Goal: Task Accomplishment & Management: Manage account settings

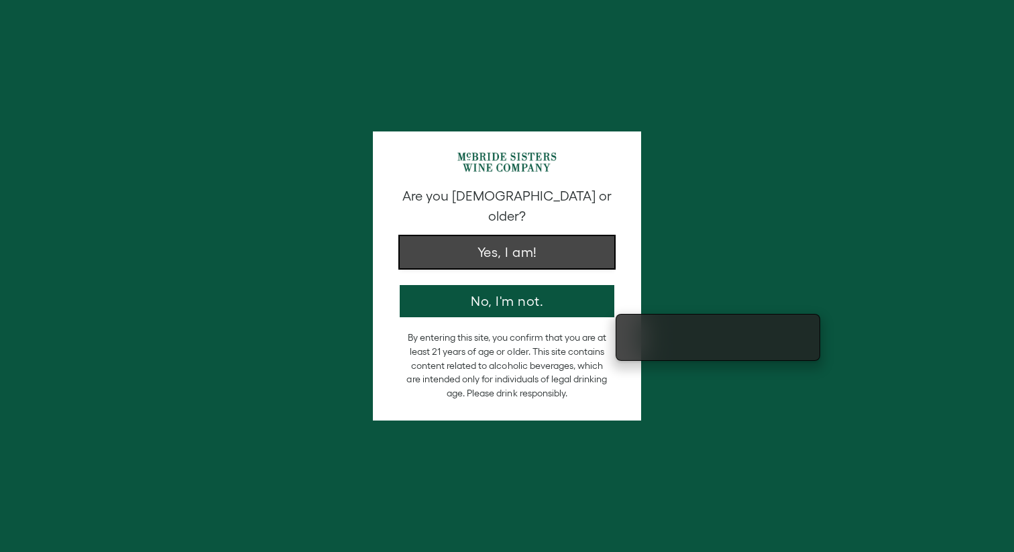
click at [554, 244] on button "Yes, I am!" at bounding box center [507, 252] width 215 height 32
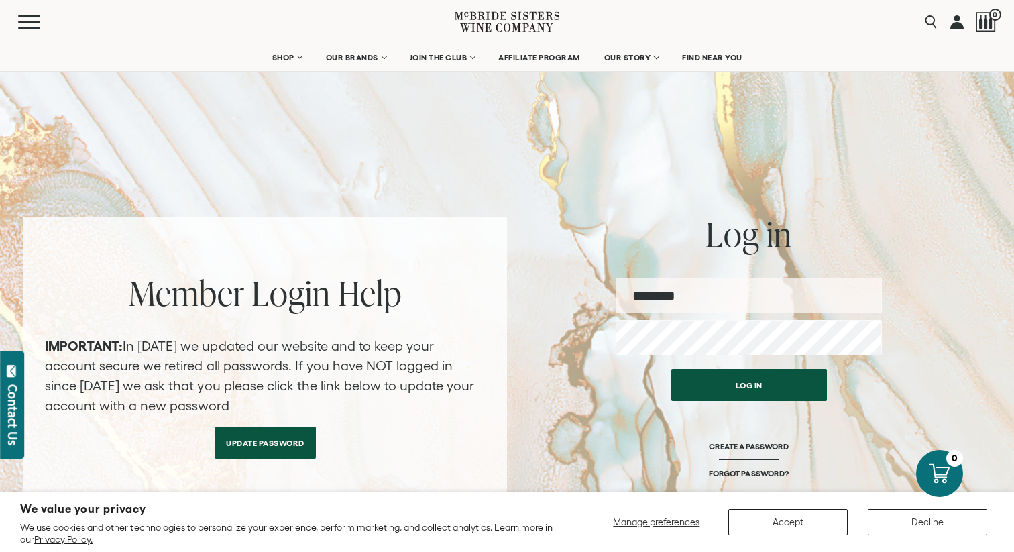
click at [734, 302] on input "email" at bounding box center [749, 296] width 266 height 36
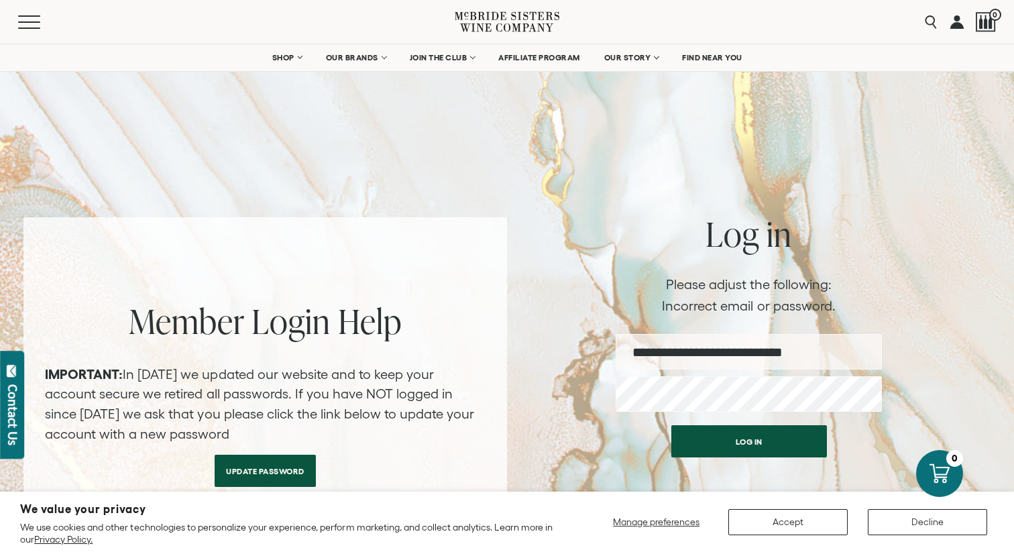
type input "**********"
click at [672, 425] on button "Log in" at bounding box center [750, 441] width 156 height 32
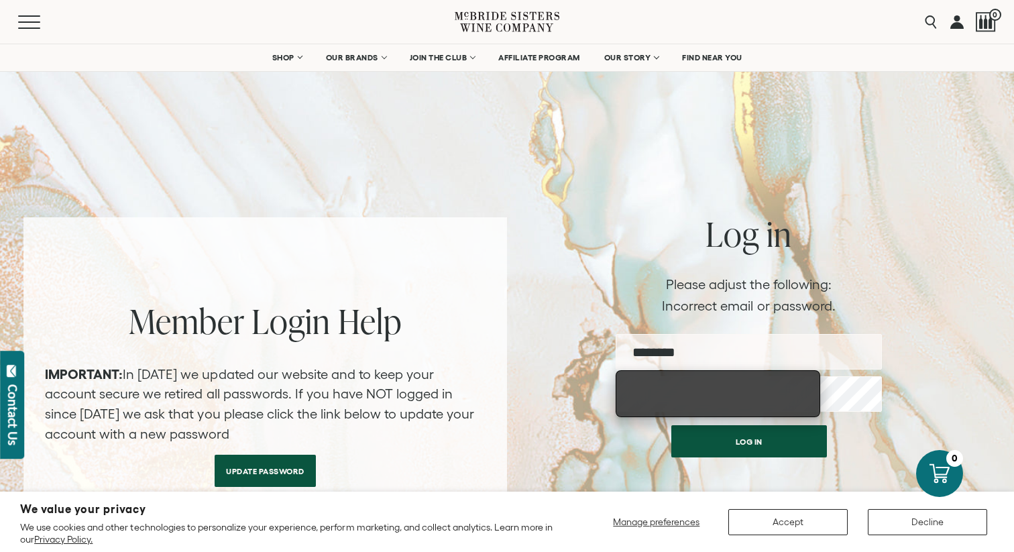
click at [850, 415] on form "Error Please adjust the following: Incorrect email or password. Username Passwo…" at bounding box center [749, 426] width 266 height 297
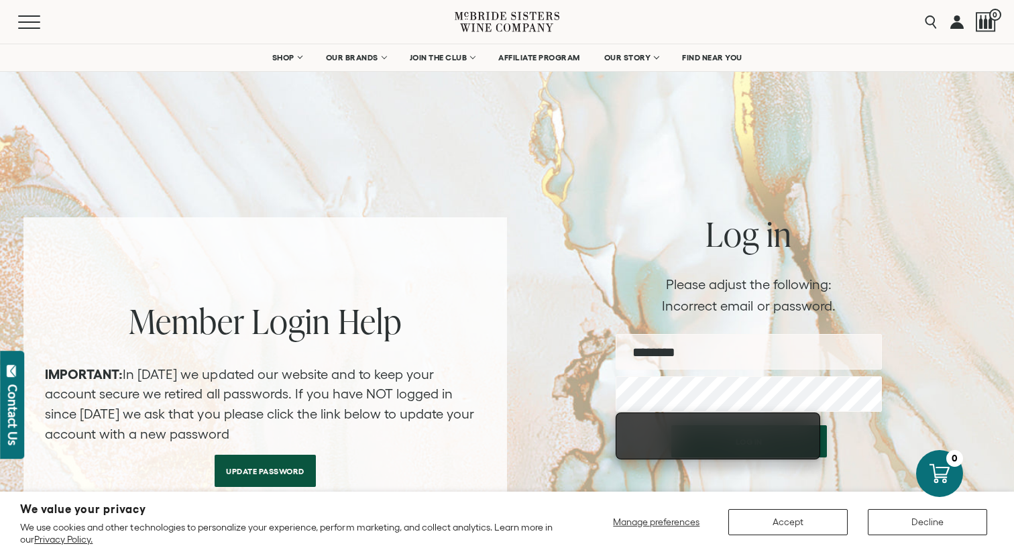
click at [730, 357] on input "email" at bounding box center [749, 352] width 266 height 36
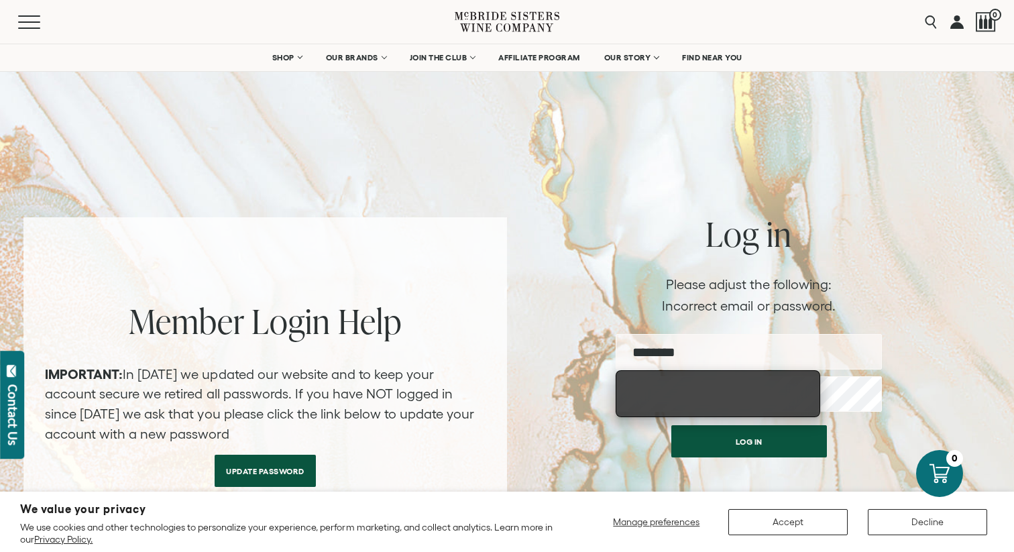
click at [785, 355] on input "email" at bounding box center [749, 352] width 266 height 36
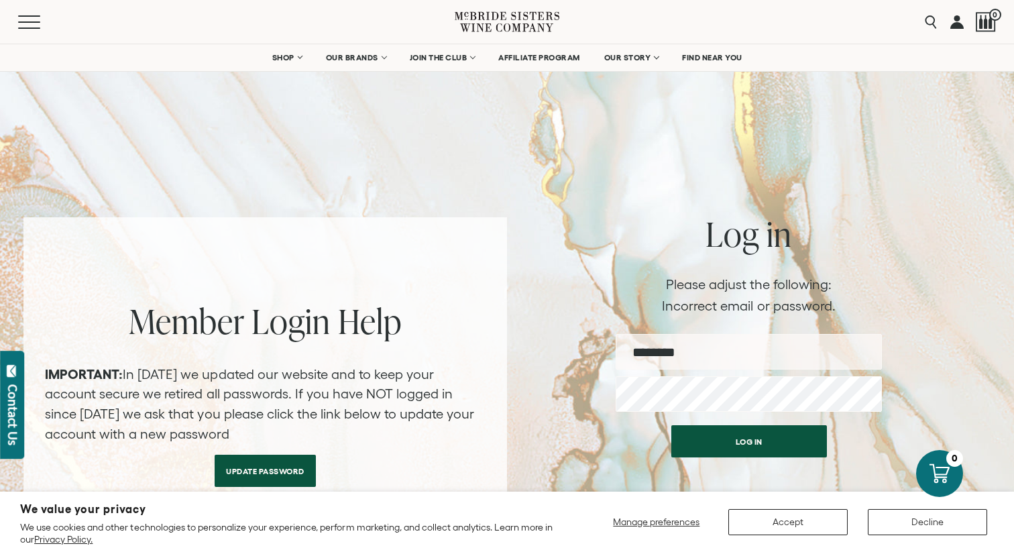
type input "**********"
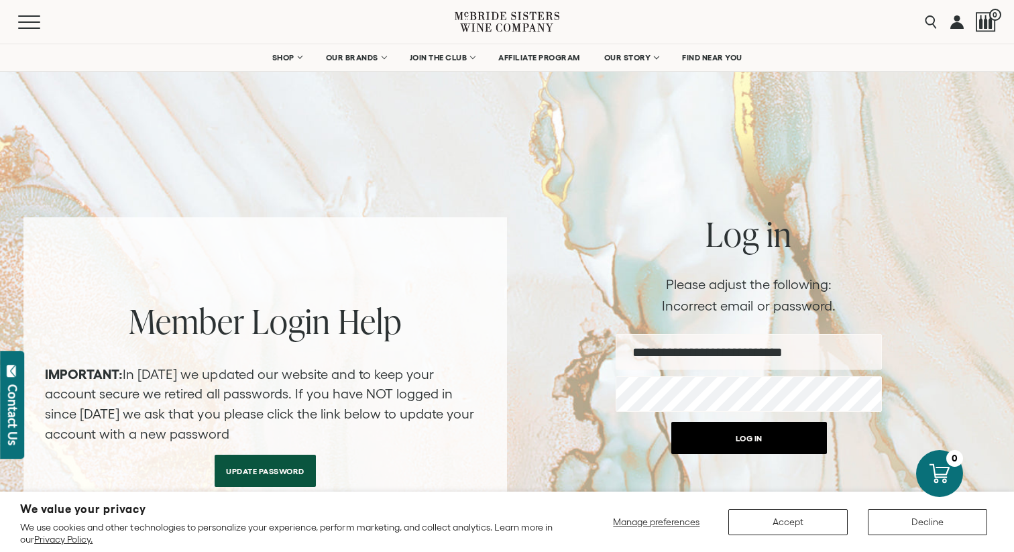
click at [821, 454] on button "Log in" at bounding box center [750, 438] width 156 height 32
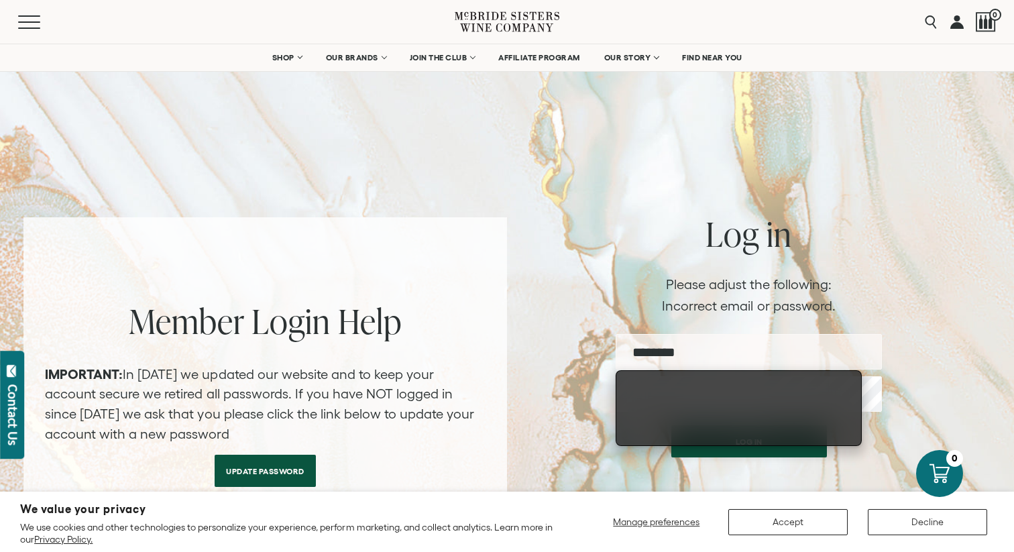
click at [898, 285] on div "Member Login Help IMPORTANT: In February 2024 we updated our website and to kee…" at bounding box center [506, 395] width 967 height 357
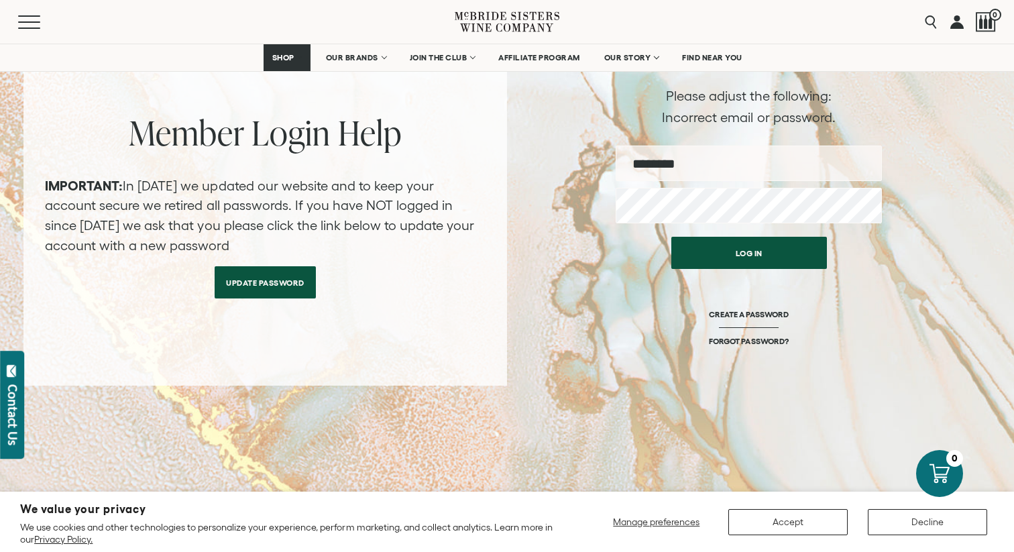
scroll to position [195, 0]
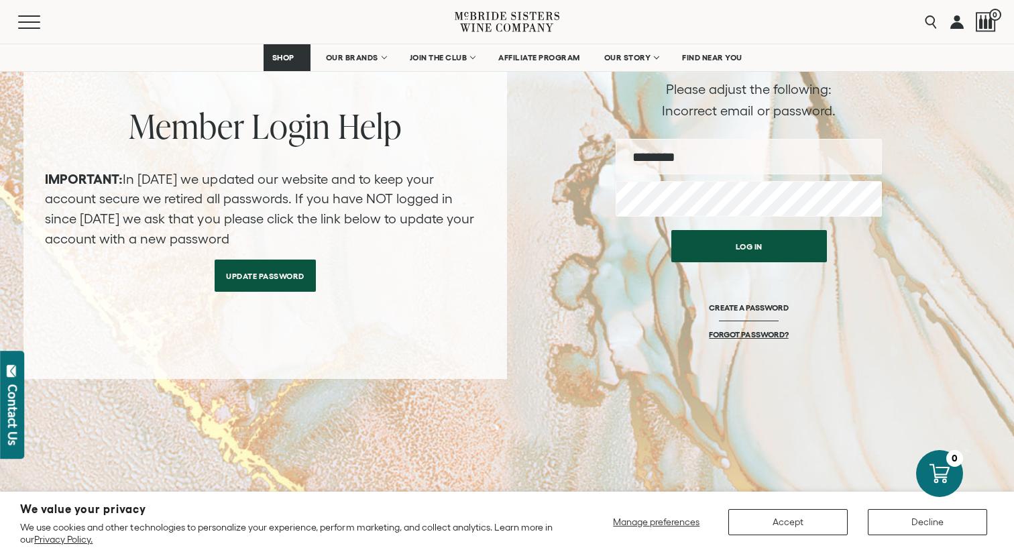
click at [756, 331] on link "FORGOT PASSWORD?" at bounding box center [748, 334] width 79 height 10
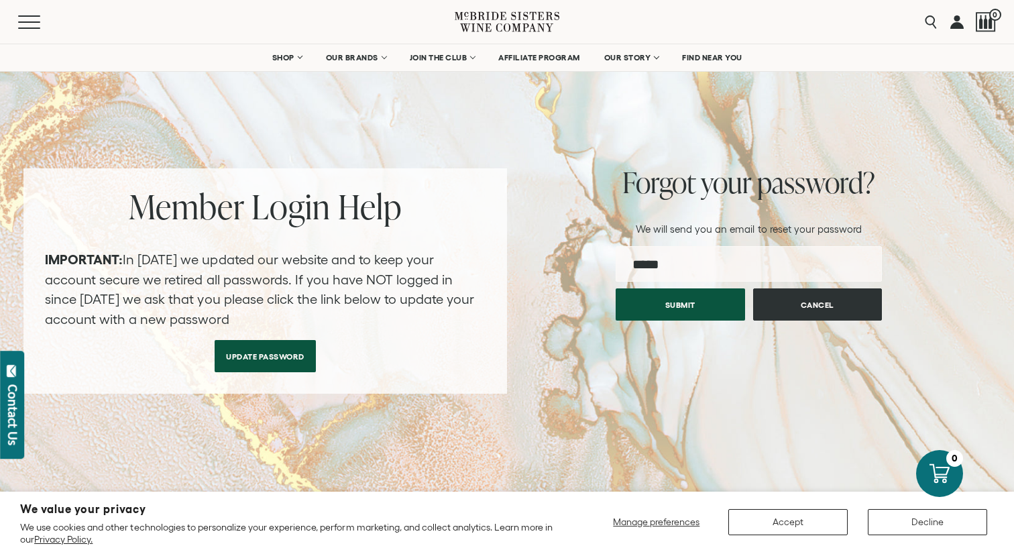
scroll to position [0, 0]
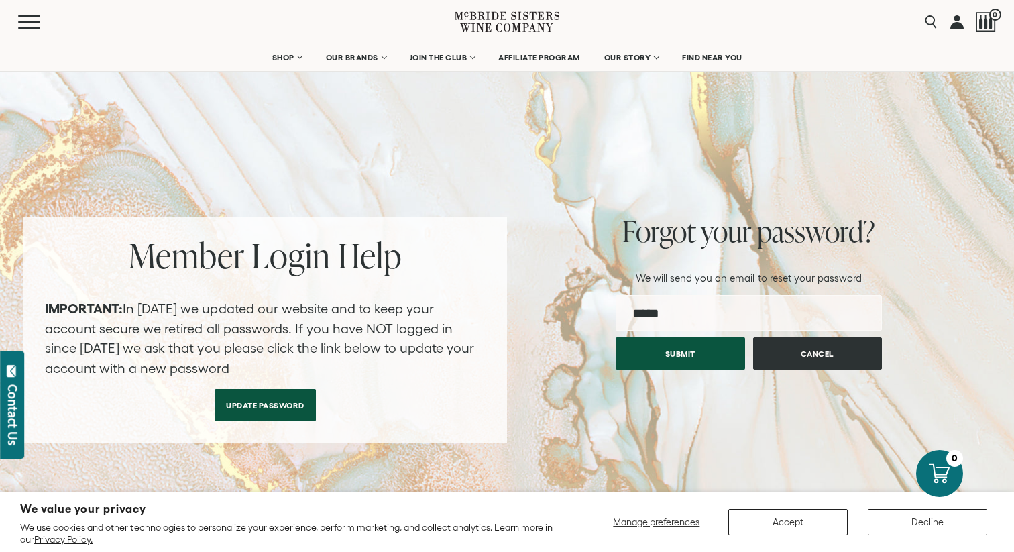
click at [729, 317] on input "email" at bounding box center [749, 313] width 266 height 36
type input "**********"
click at [616, 337] on button "Submit" at bounding box center [680, 353] width 129 height 32
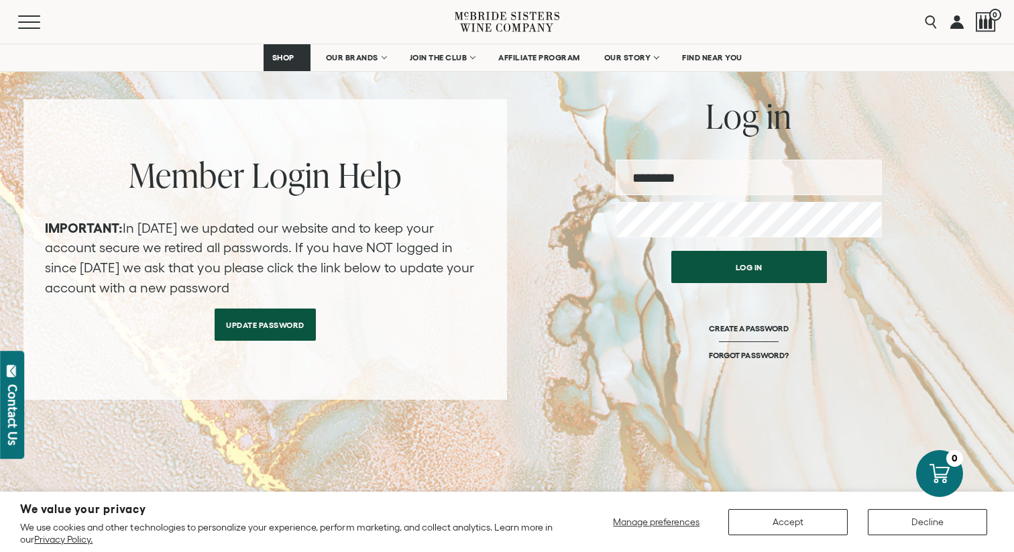
scroll to position [117, 0]
click at [742, 327] on link "CREATE A PASSWORD" at bounding box center [749, 337] width 80 height 27
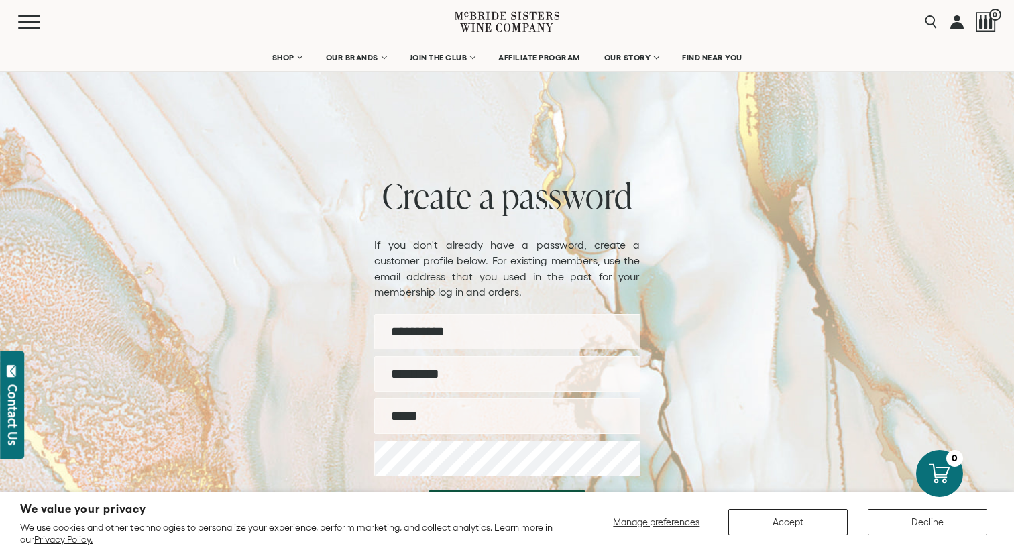
click at [518, 323] on input "First name" at bounding box center [507, 332] width 266 height 36
type input "******"
type input "****"
click at [505, 424] on input "Email" at bounding box center [507, 417] width 266 height 36
type input "**********"
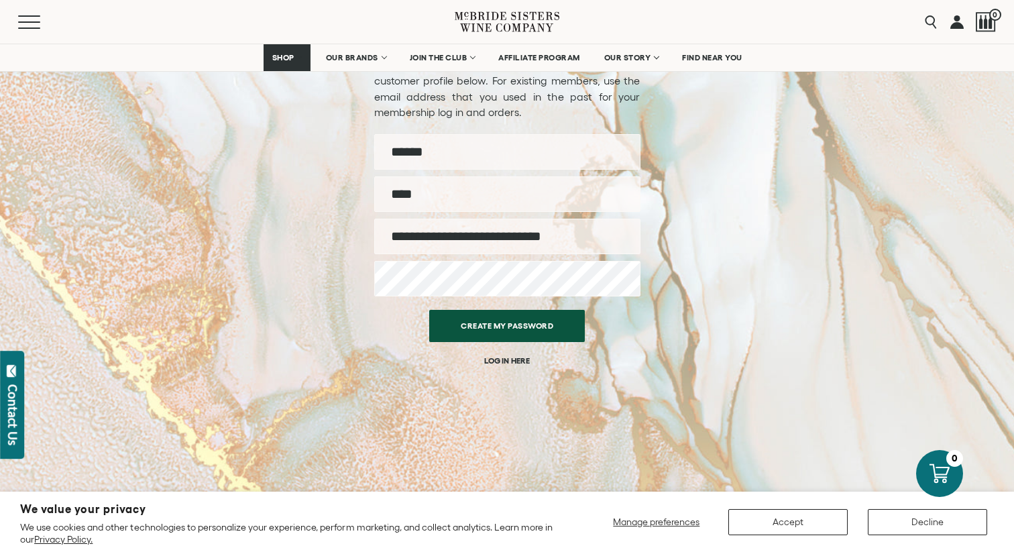
scroll to position [195, 0]
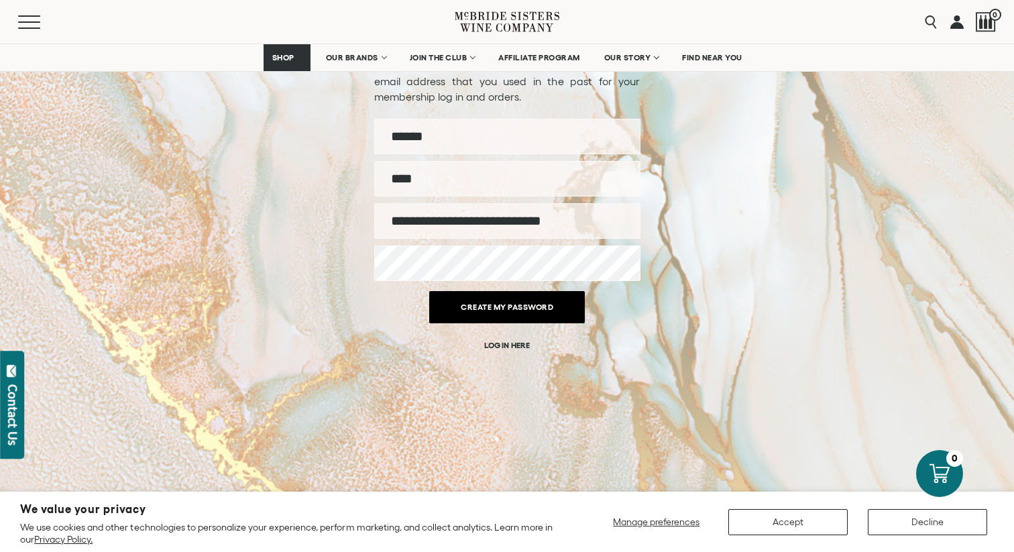
click at [503, 309] on button "Create my password" at bounding box center [507, 307] width 156 height 32
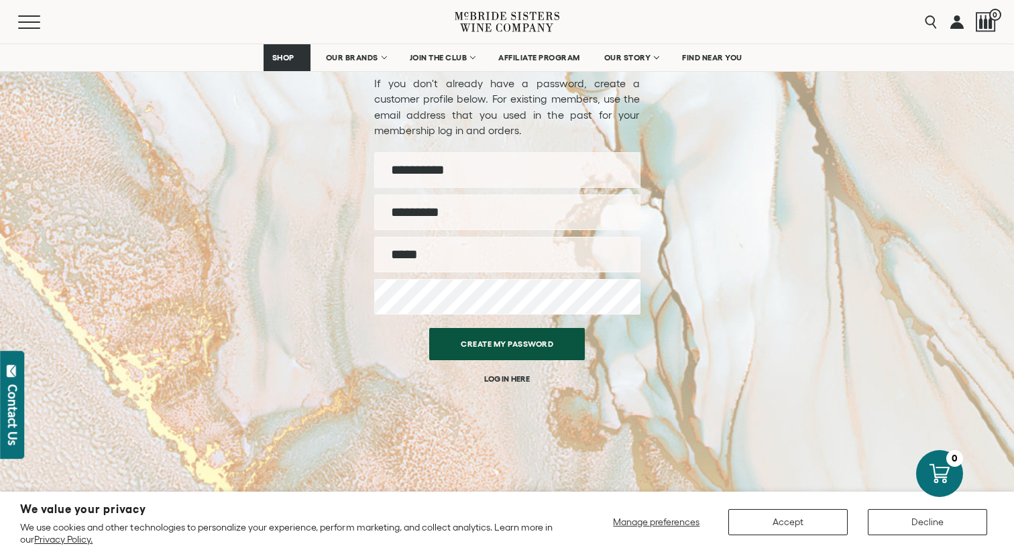
scroll to position [184, 0]
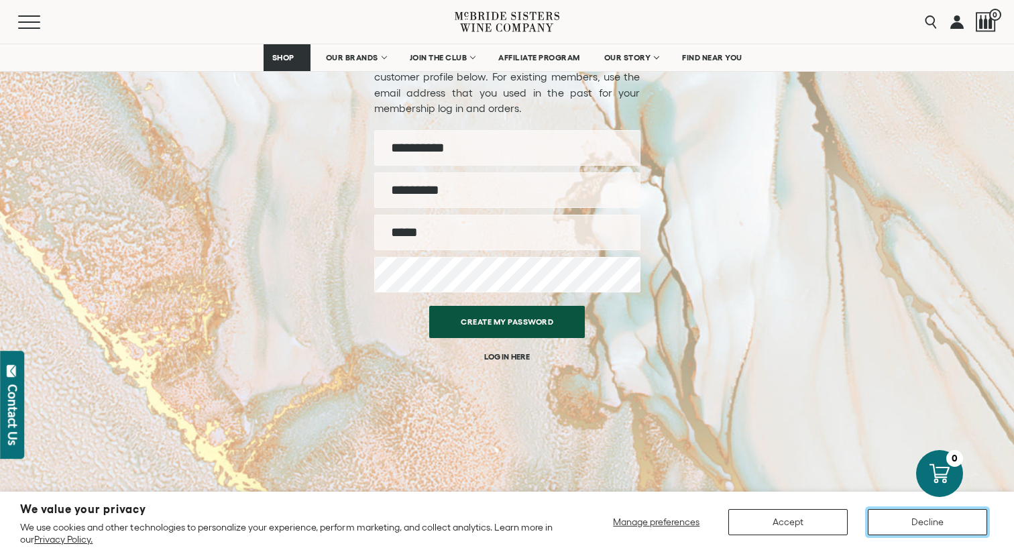
click at [916, 529] on button "Decline" at bounding box center [927, 522] width 119 height 26
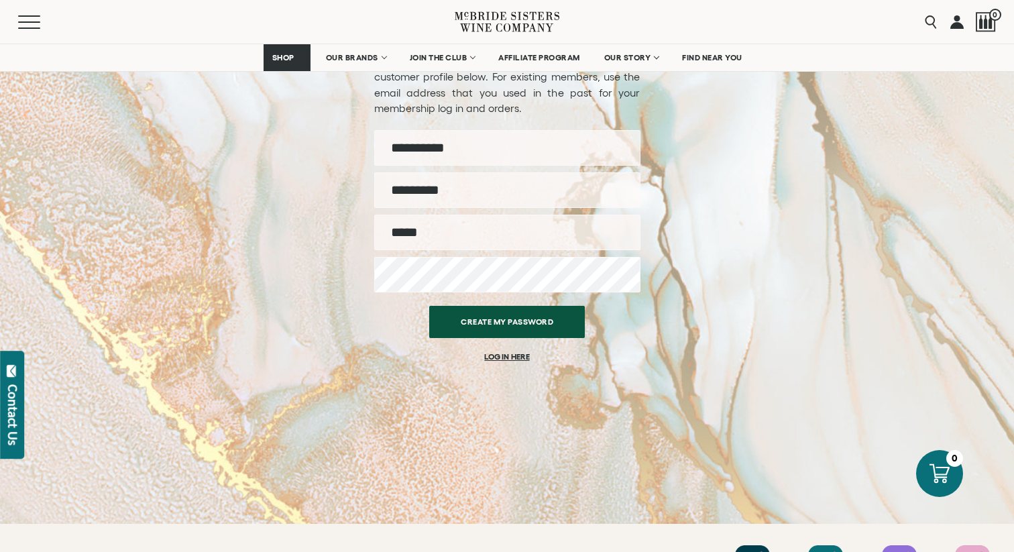
click at [496, 356] on link "LOG IN HERE" at bounding box center [506, 357] width 45 height 10
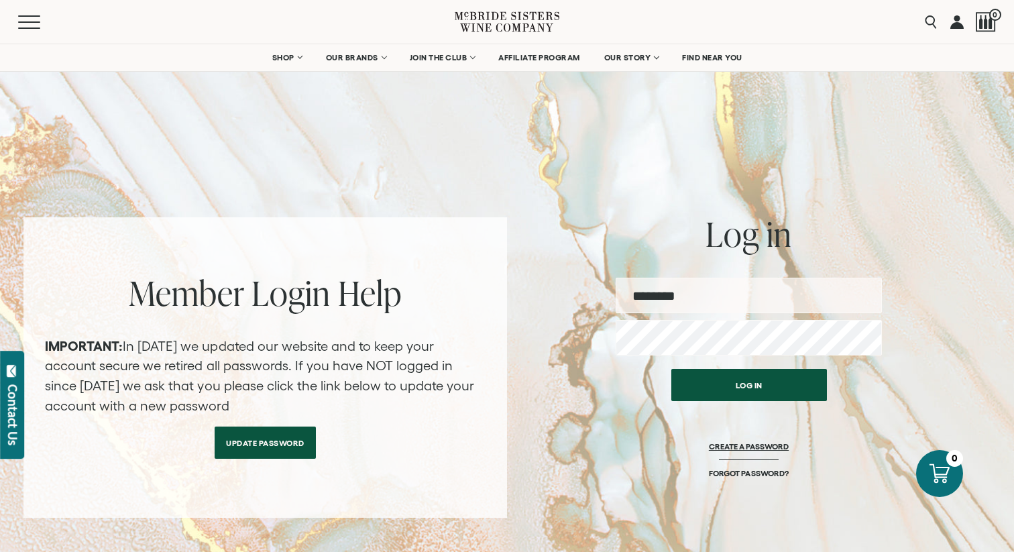
click at [756, 467] on link "CREATE A PASSWORD" at bounding box center [749, 454] width 80 height 27
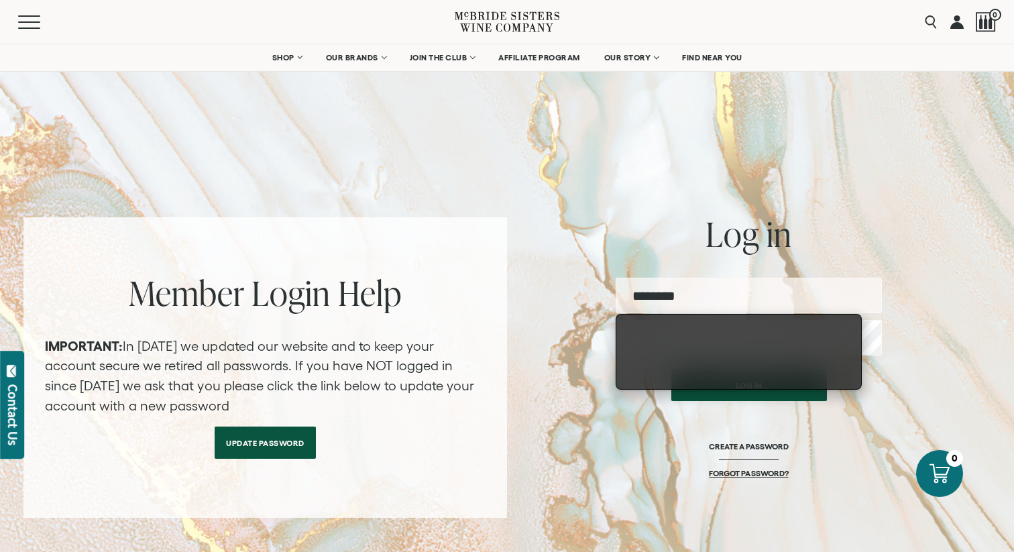
click at [768, 474] on link "FORGOT PASSWORD?" at bounding box center [748, 473] width 79 height 10
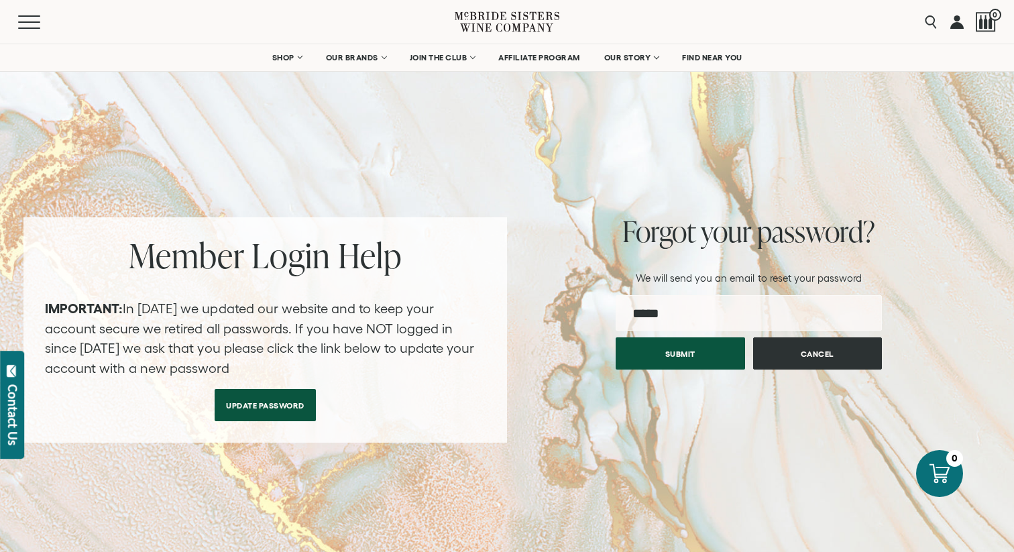
click at [759, 307] on input "email" at bounding box center [749, 313] width 266 height 36
type input "**********"
click at [710, 368] on div "Submit Cancel" at bounding box center [749, 353] width 266 height 32
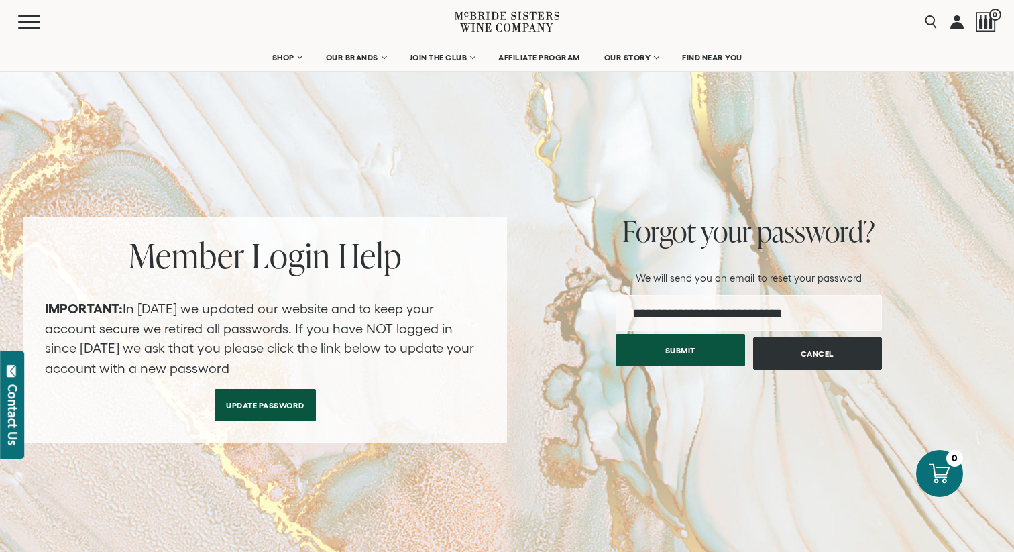
click at [686, 352] on button "Submit" at bounding box center [680, 350] width 129 height 32
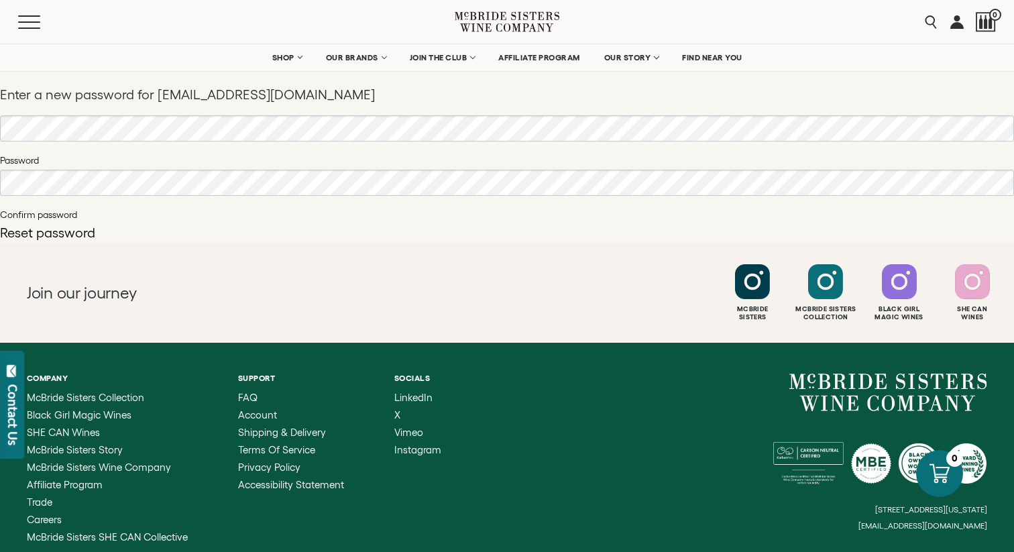
click at [68, 233] on button "Reset password" at bounding box center [47, 232] width 95 height 13
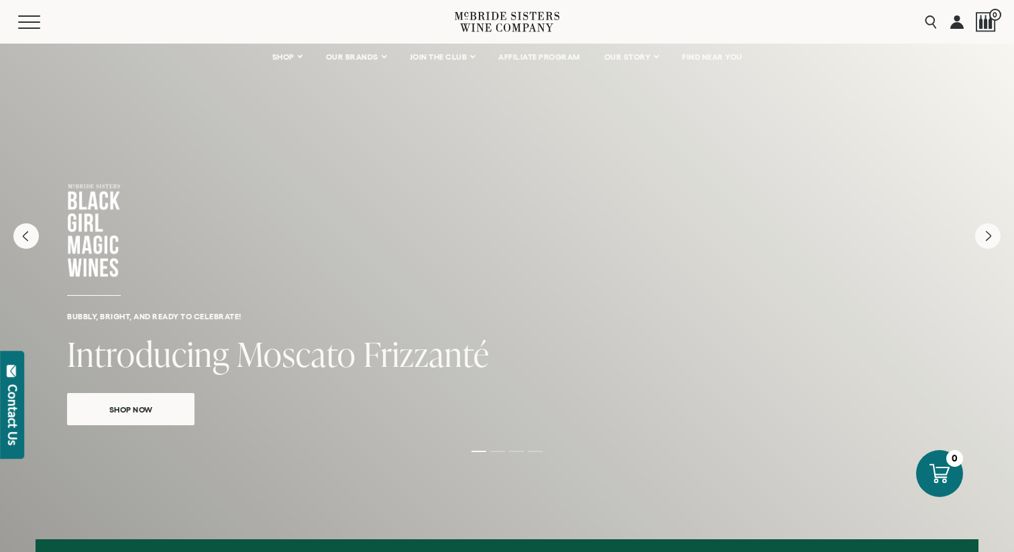
click at [966, 17] on div "Search 0" at bounding box center [957, 22] width 78 height 44
click at [992, 14] on span "0" at bounding box center [994, 15] width 17 height 17
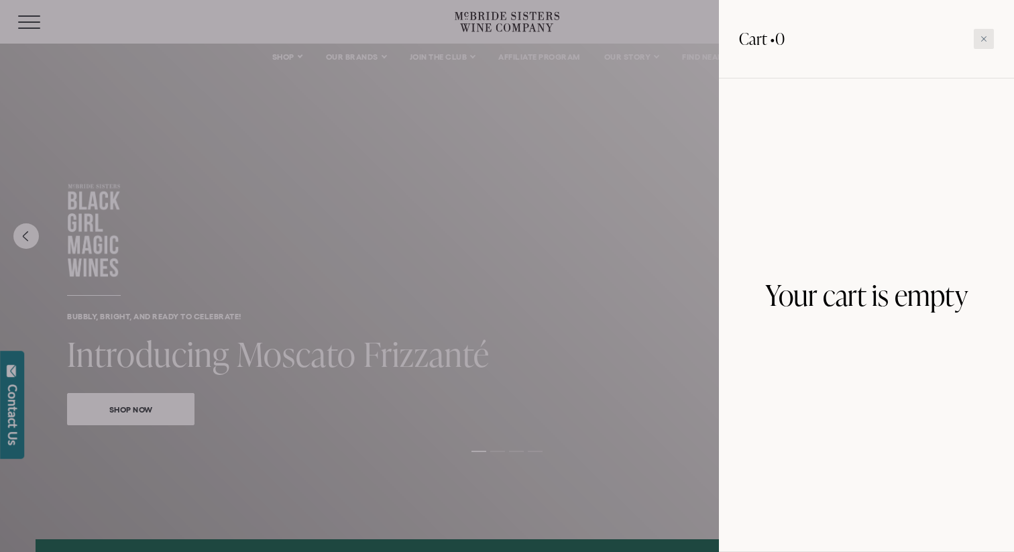
click at [981, 38] on icon at bounding box center [984, 39] width 7 height 7
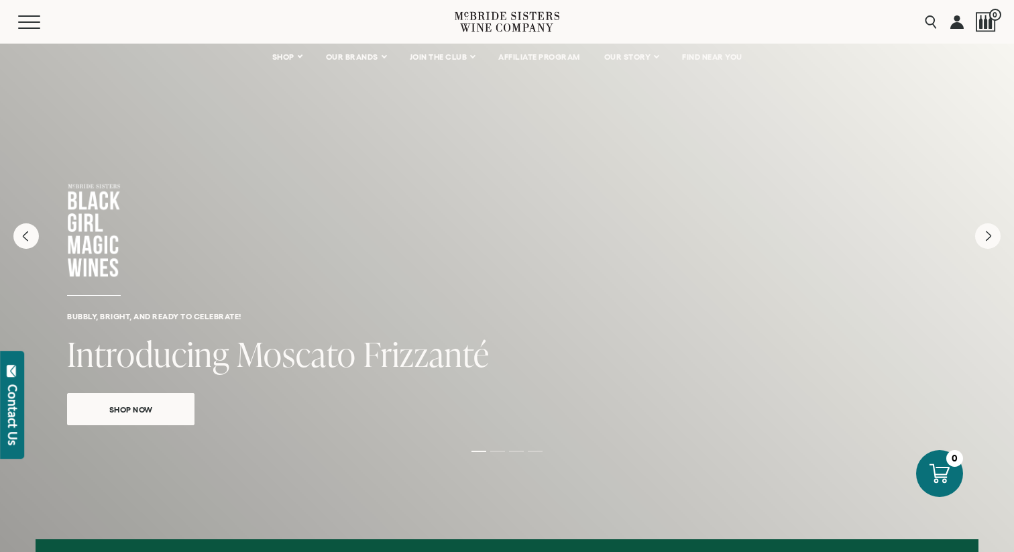
click at [959, 27] on link at bounding box center [957, 22] width 13 height 44
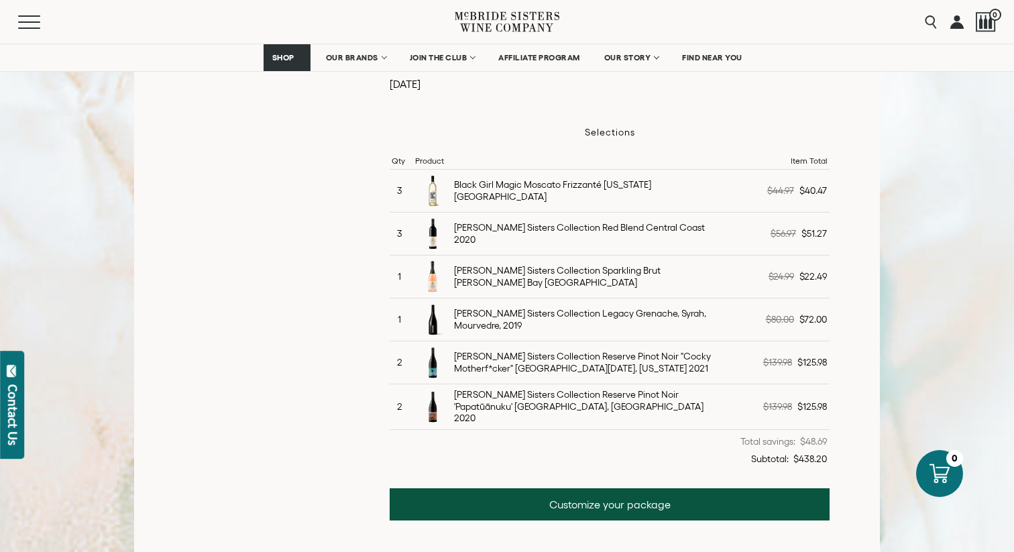
scroll to position [408, 0]
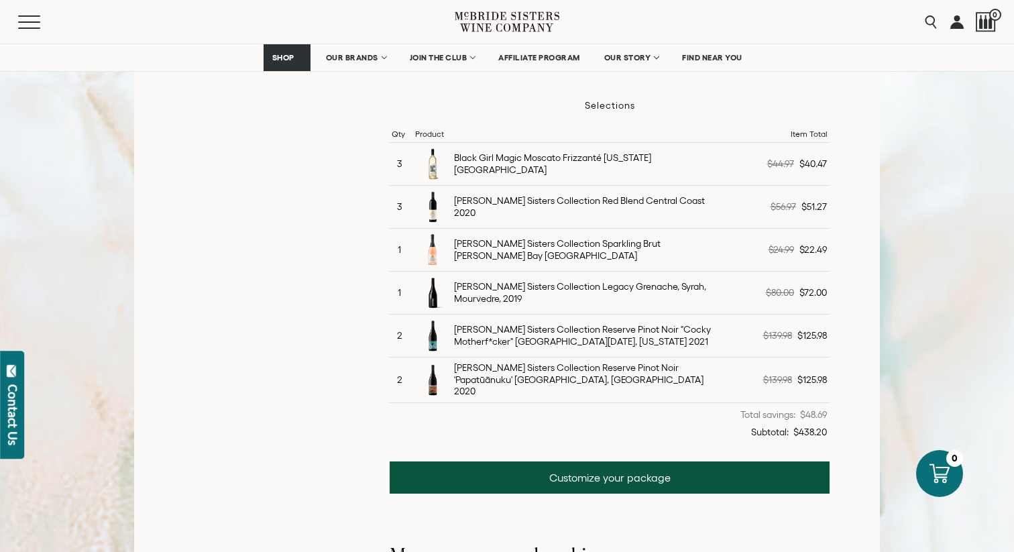
click at [794, 331] on div "$139.98 $125.98" at bounding box center [784, 336] width 87 height 14
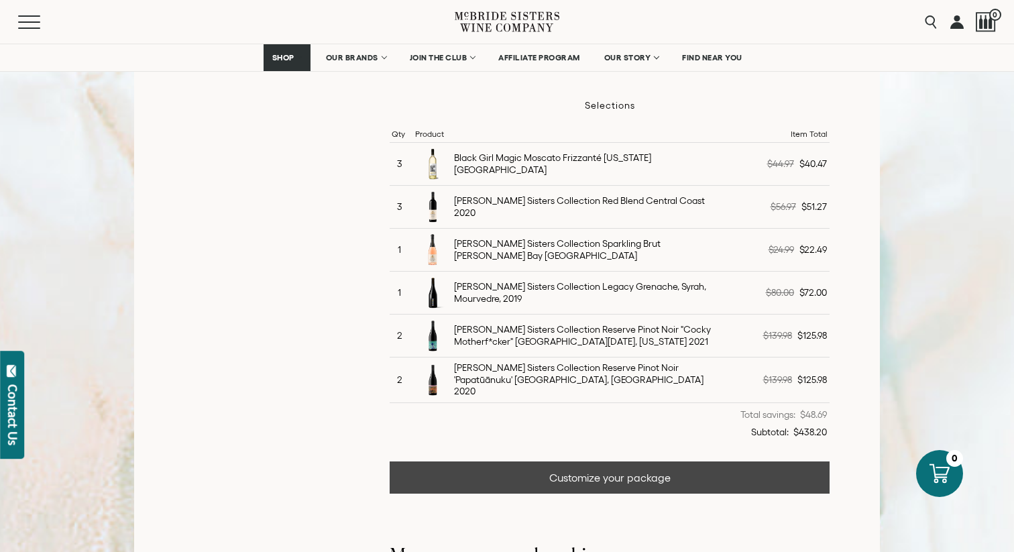
click at [633, 472] on link "Customize your package" at bounding box center [610, 478] width 440 height 32
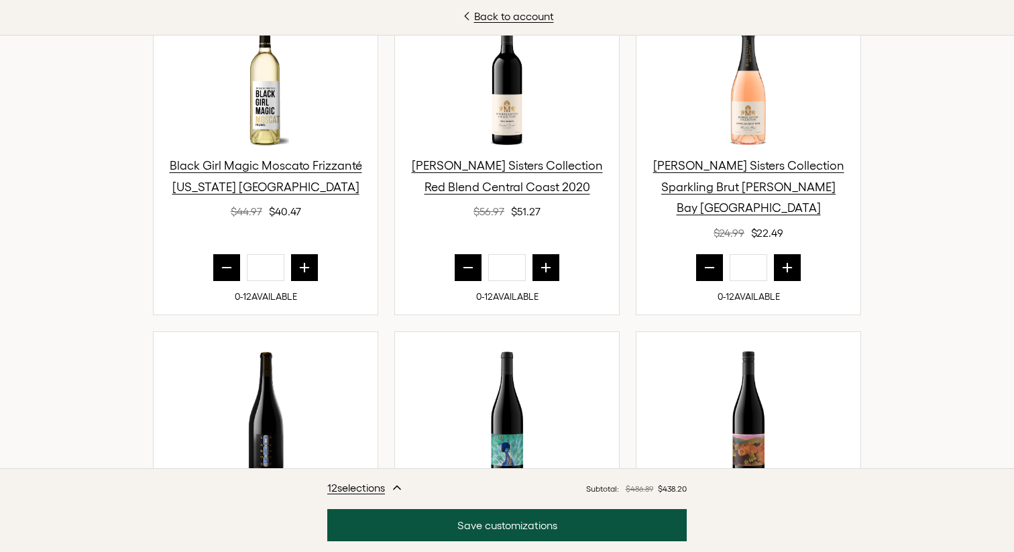
scroll to position [462, 0]
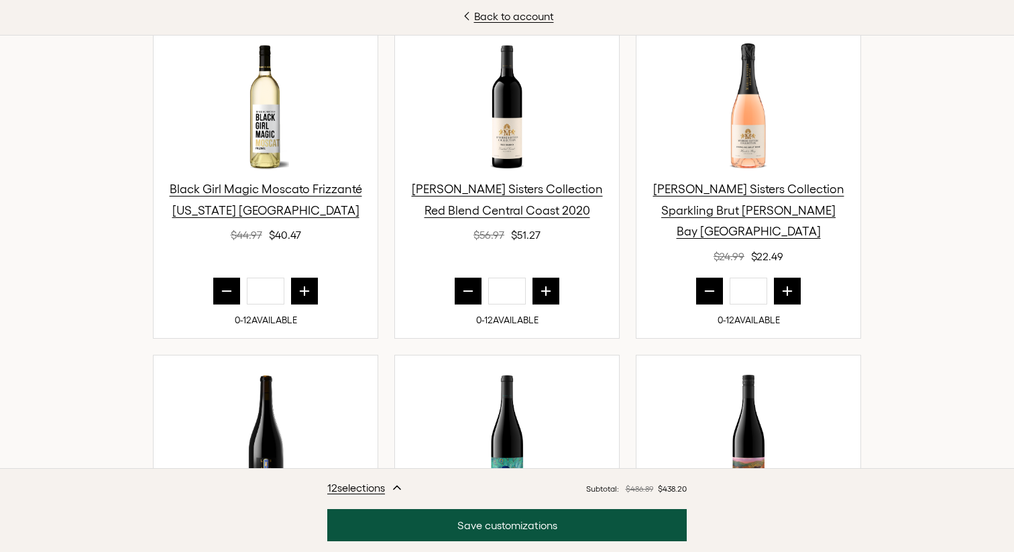
click at [230, 284] on icon "prior quantity" at bounding box center [226, 290] width 13 height 13
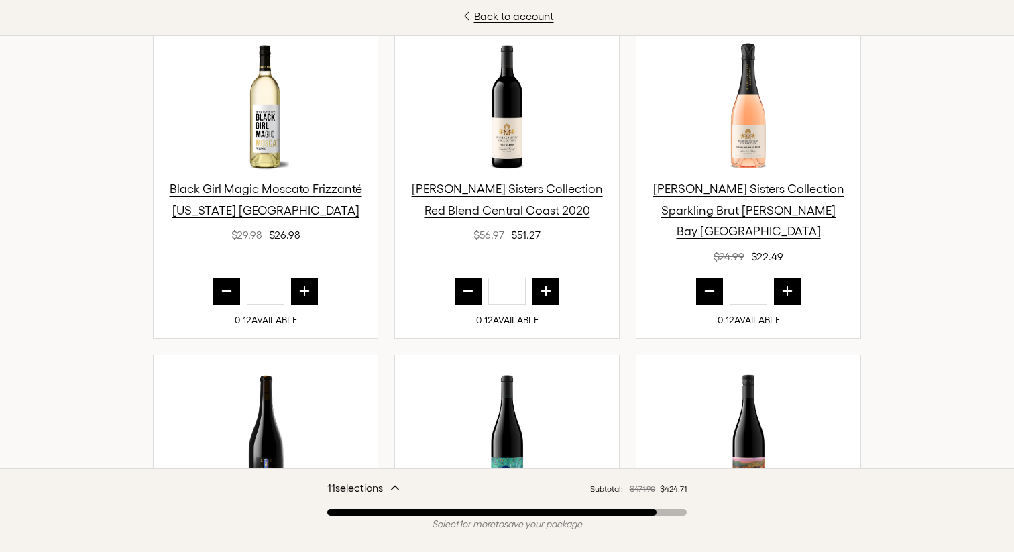
click at [230, 284] on icon "prior quantity" at bounding box center [226, 290] width 13 height 13
type input "*"
click at [476, 278] on button "prior quantity" at bounding box center [468, 291] width 27 height 27
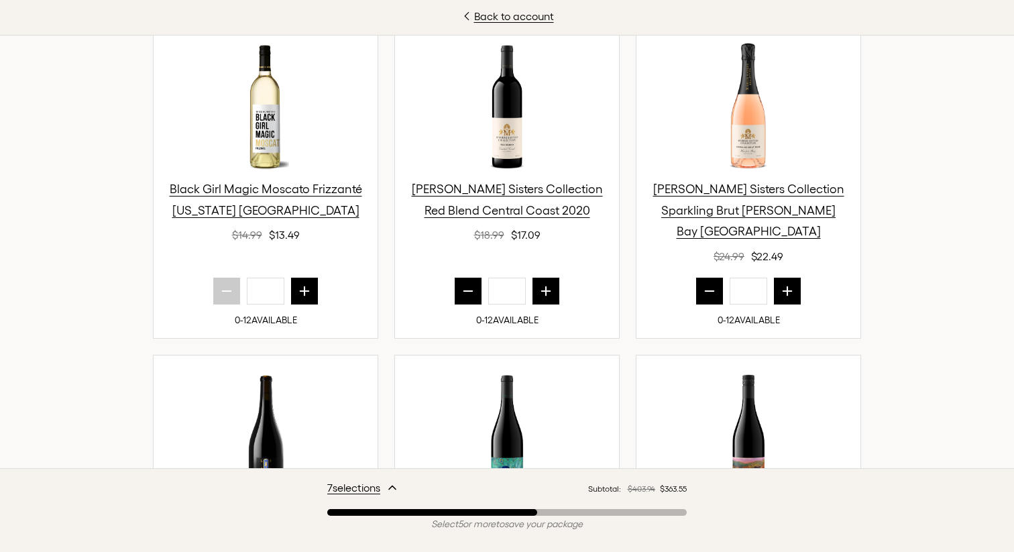
click at [476, 278] on button "prior quantity" at bounding box center [468, 291] width 27 height 27
type input "*"
click at [716, 284] on icon "prior quantity" at bounding box center [709, 290] width 13 height 13
type input "*"
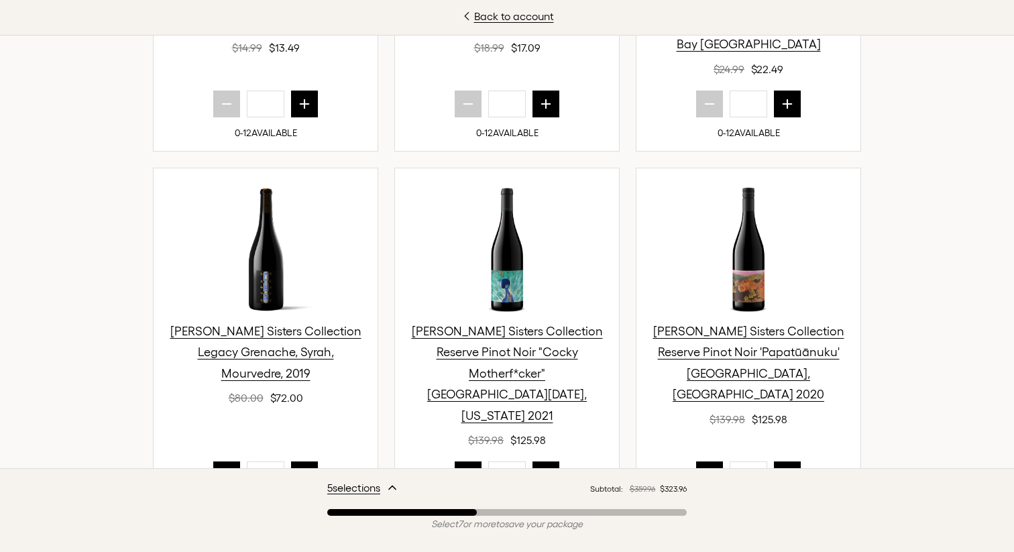
scroll to position [659, 0]
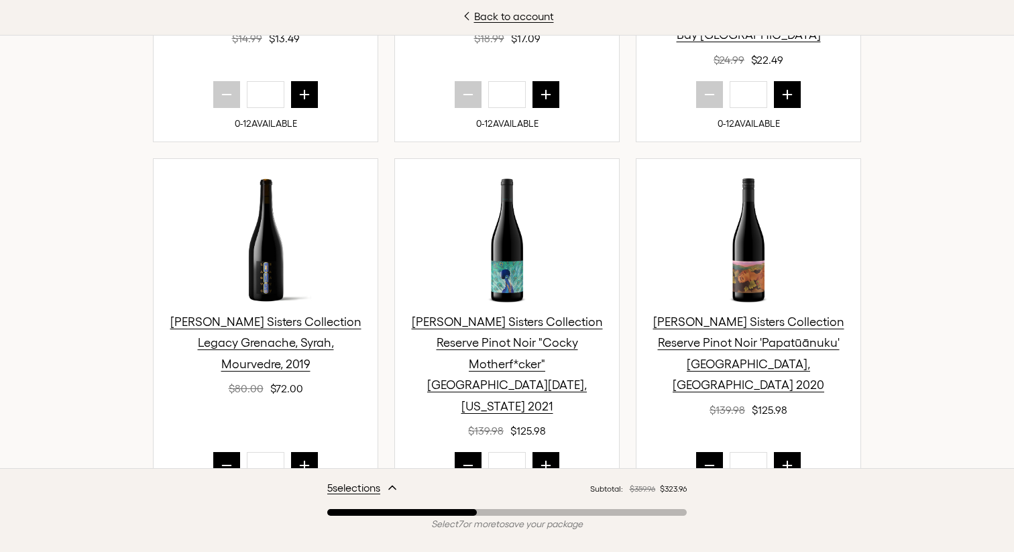
click at [221, 452] on button "prior quantity" at bounding box center [226, 465] width 27 height 27
type input "*"
click at [463, 459] on icon "prior quantity" at bounding box center [468, 465] width 13 height 13
type input "*"
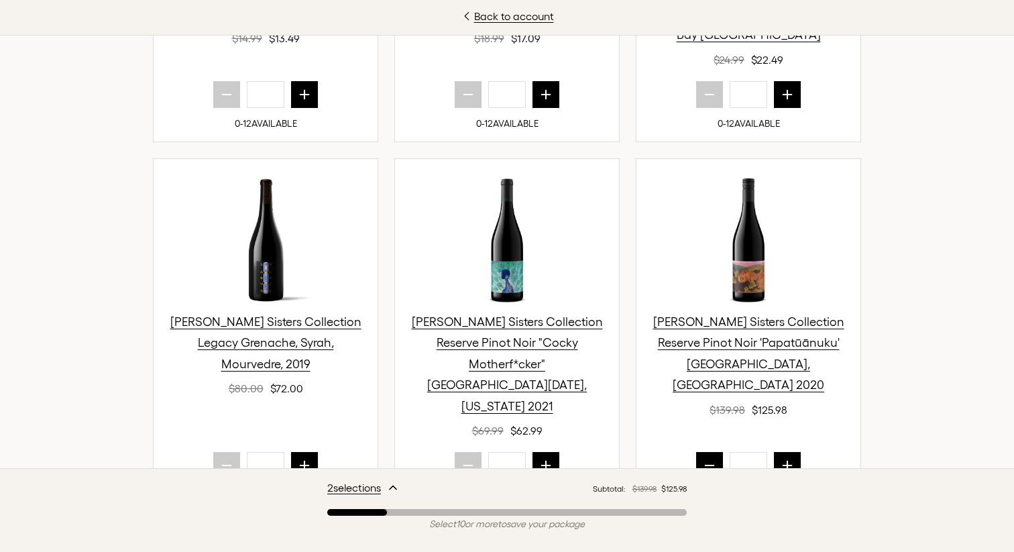
click at [708, 466] on icon "prior quantity" at bounding box center [710, 466] width 9 height 0
type input "*"
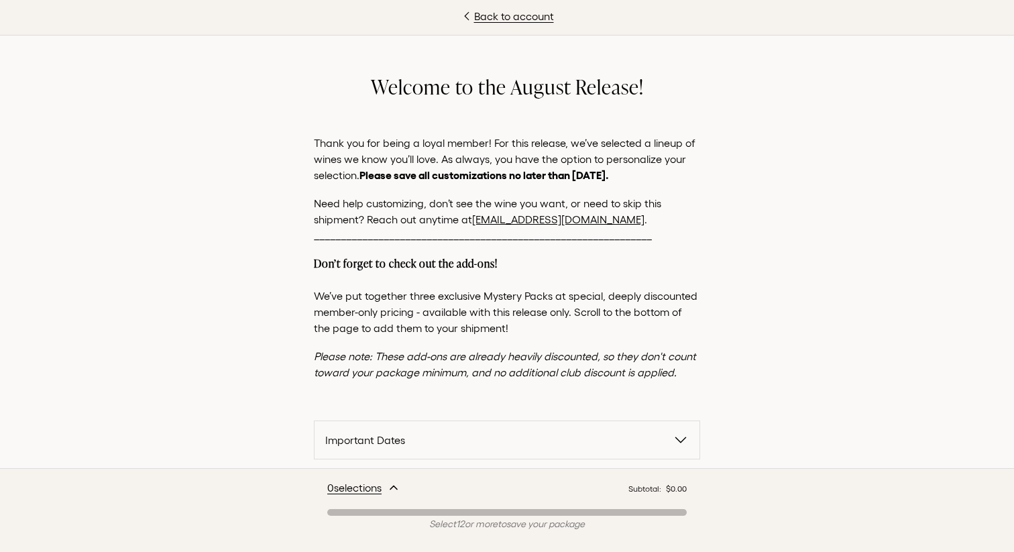
scroll to position [3, 0]
click at [537, 217] on link "[EMAIL_ADDRESS][DOMAIN_NAME]" at bounding box center [558, 218] width 172 height 12
